Goal: Navigation & Orientation: Find specific page/section

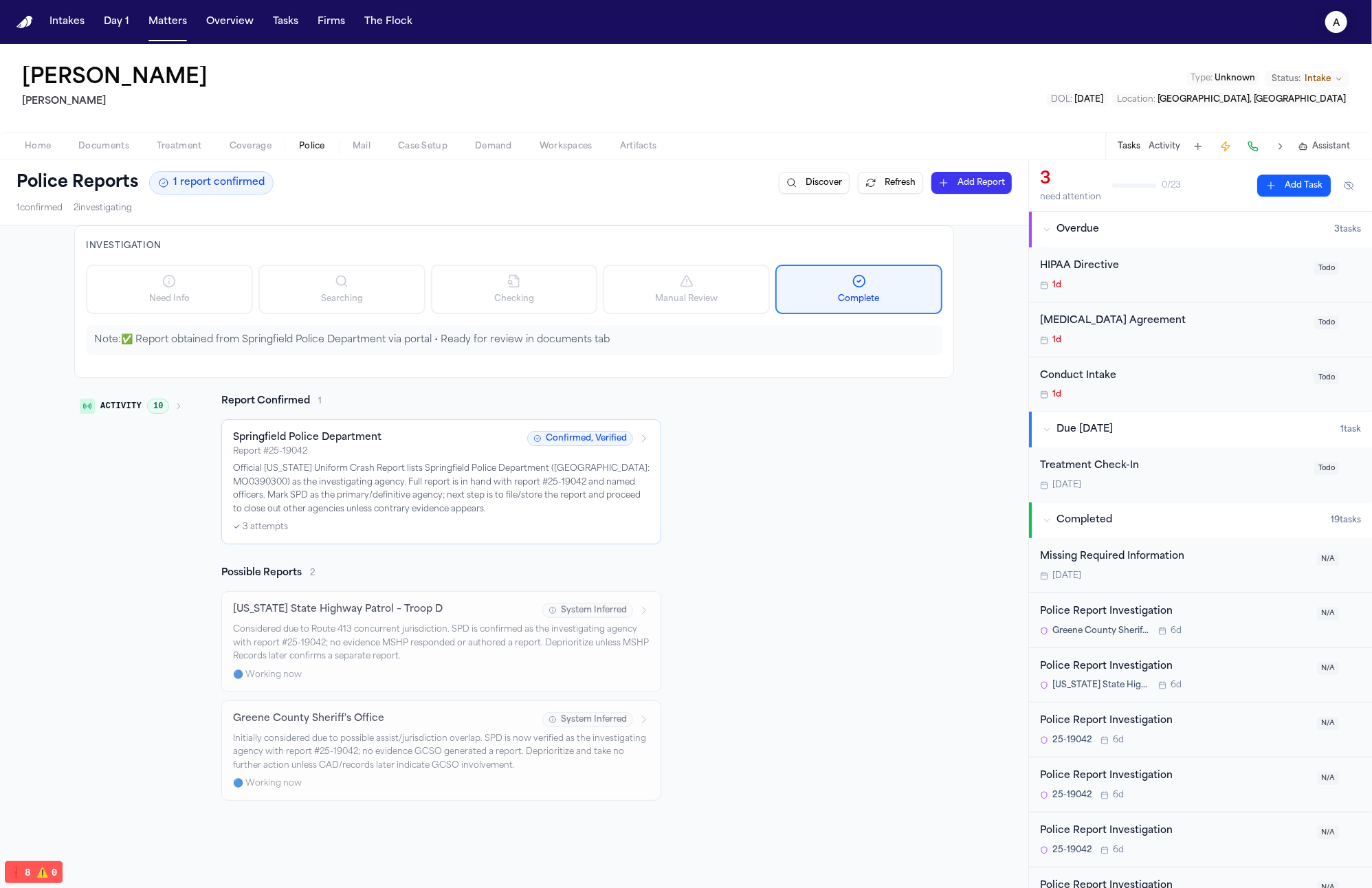
click at [1343, 26] on icon "a" at bounding box center [1336, 22] width 22 height 22
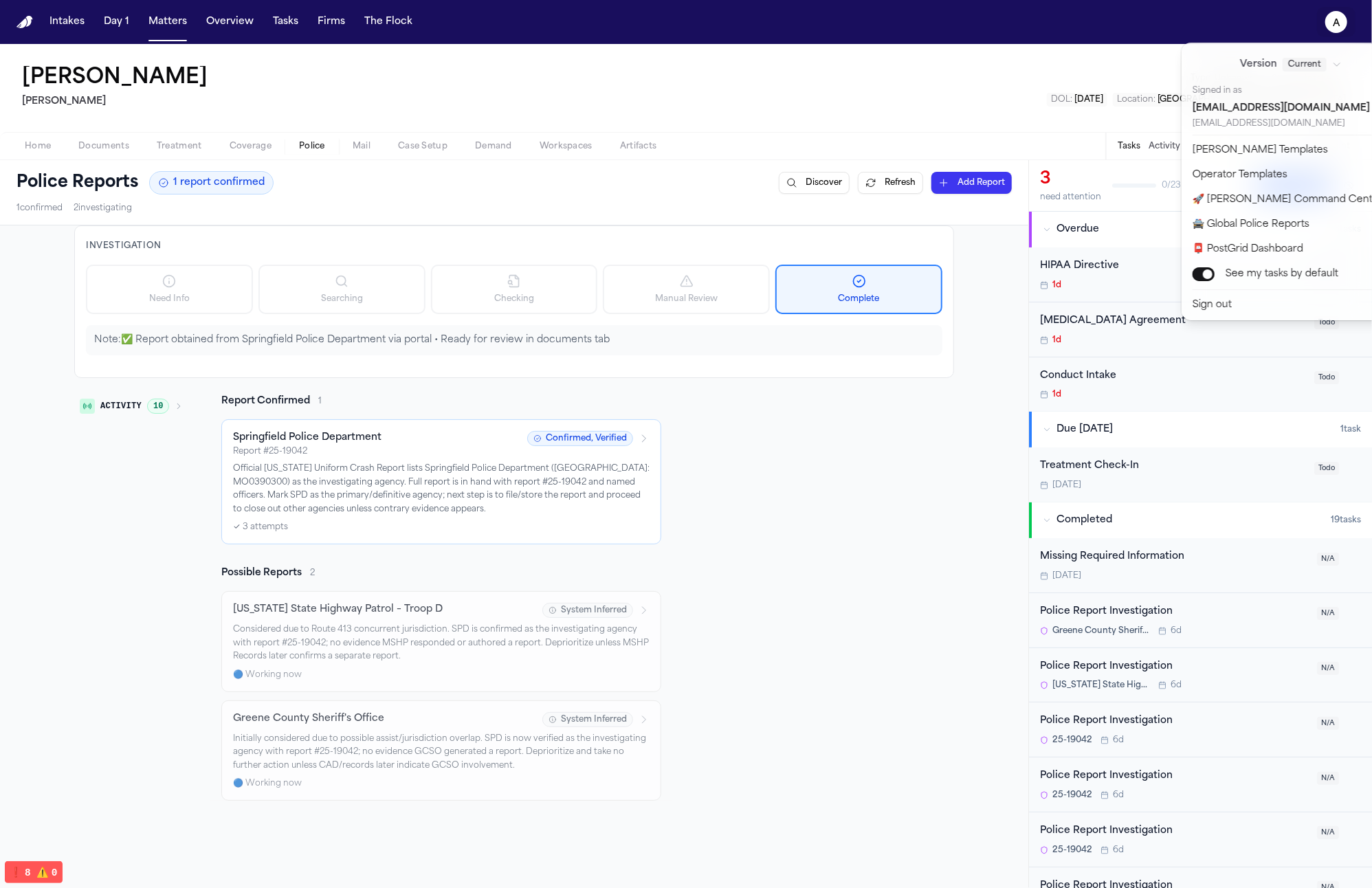
click at [727, 55] on div "Intakes Day 1 Matters Overview Tasks Firms The Flock a Isabella Avila Kurtz Ril…" at bounding box center [686, 444] width 1372 height 888
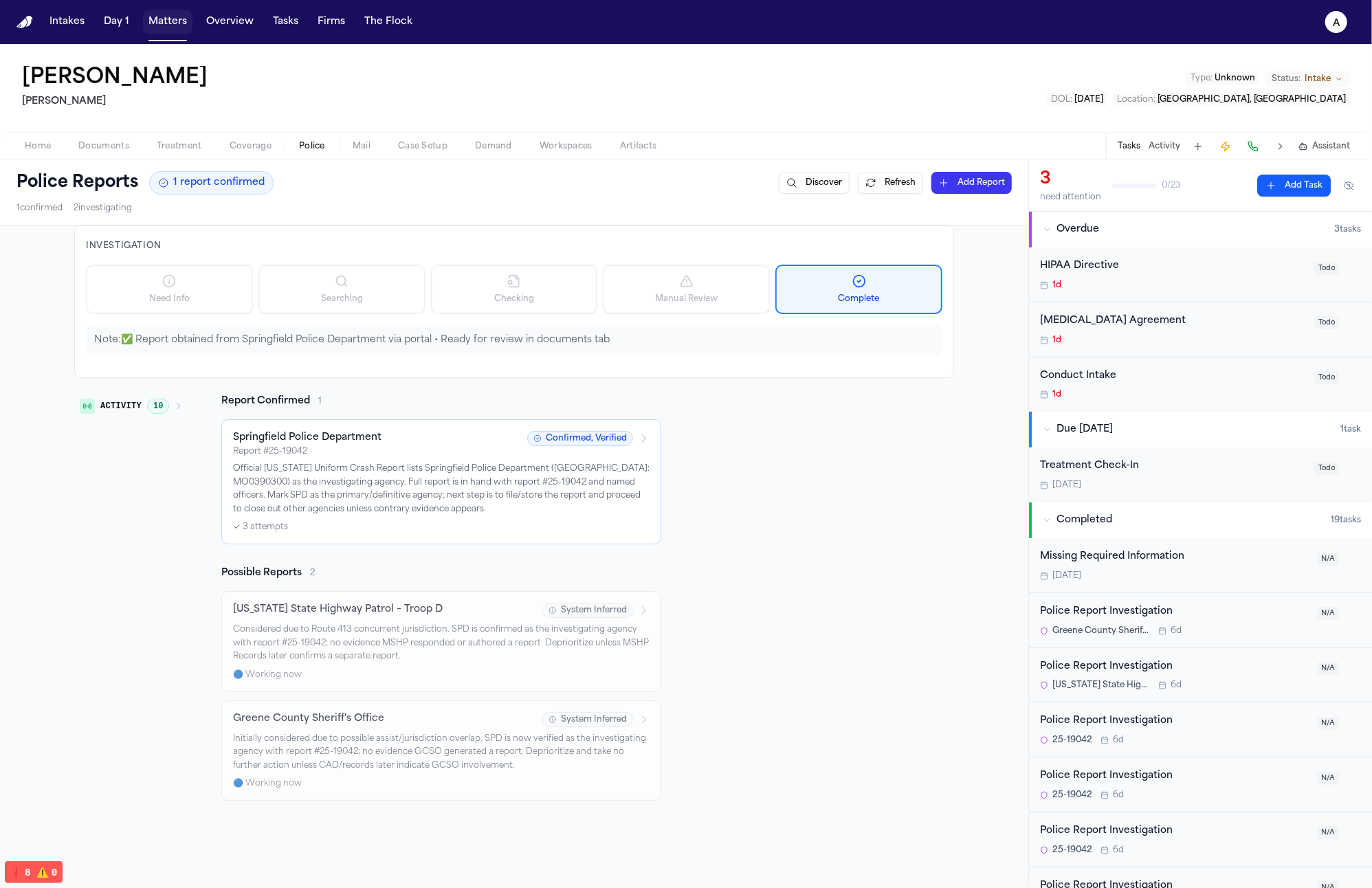
click at [143, 20] on button "Matters" at bounding box center [167, 21] width 49 height 25
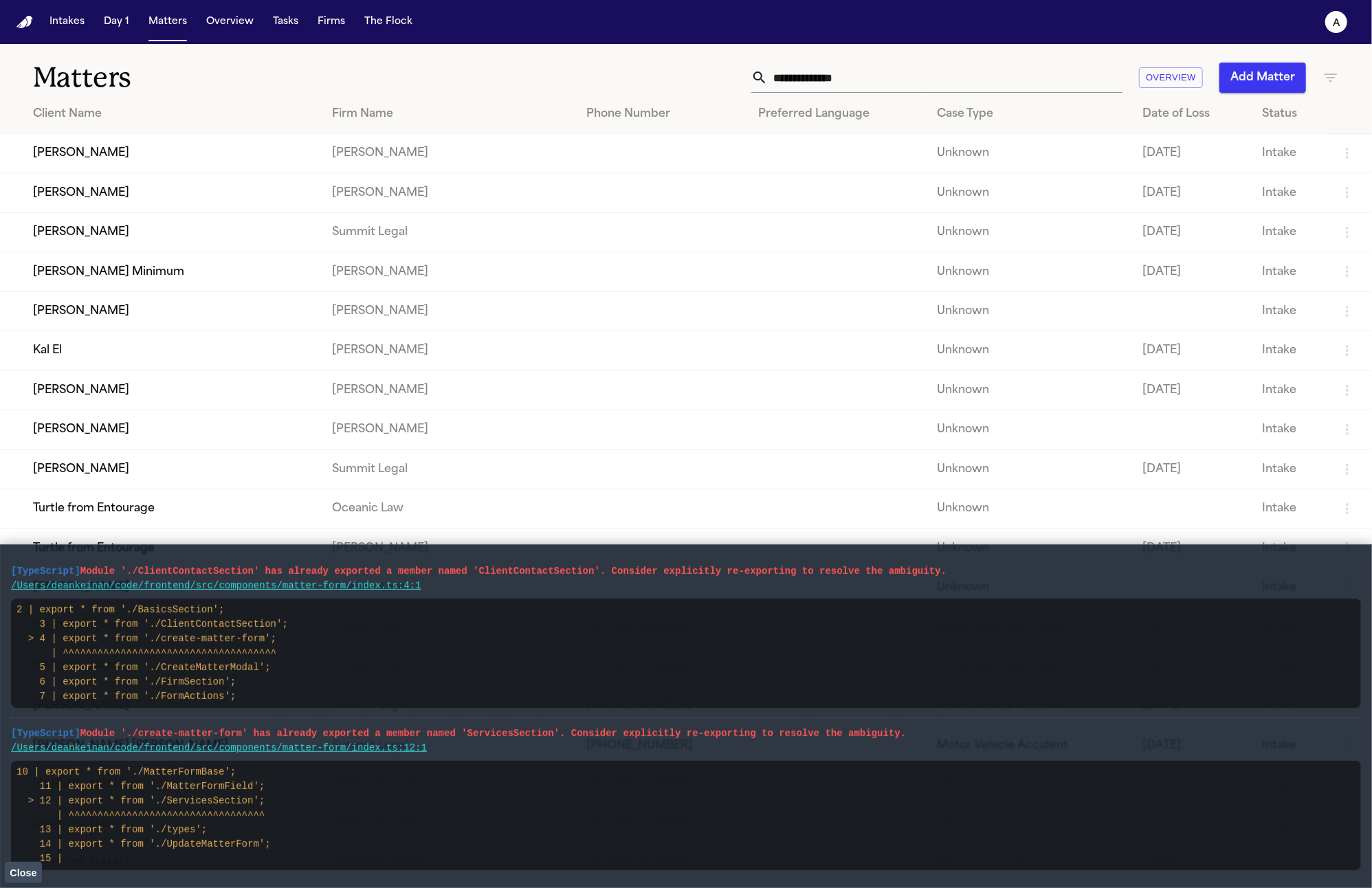
click at [576, 4] on nav "Intakes Day 1 Matters Overview Tasks Firms The Flock a" at bounding box center [686, 21] width 1372 height 44
